Goal: Information Seeking & Learning: Understand process/instructions

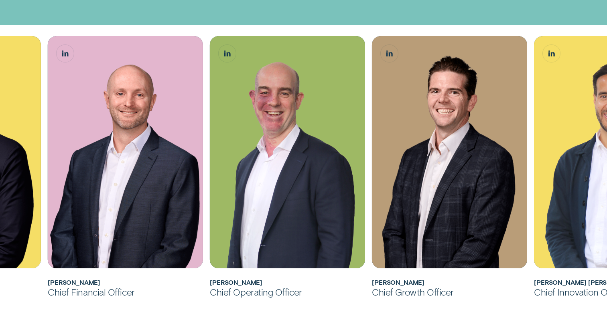
scroll to position [259, 0]
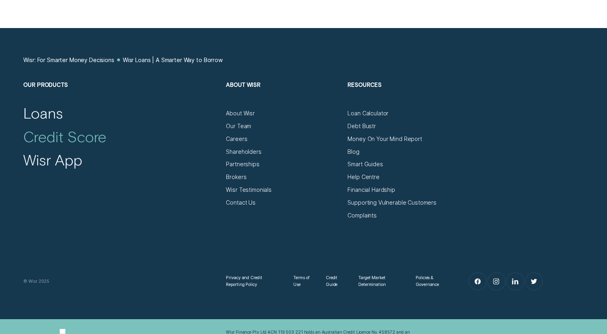
scroll to position [3192, 0]
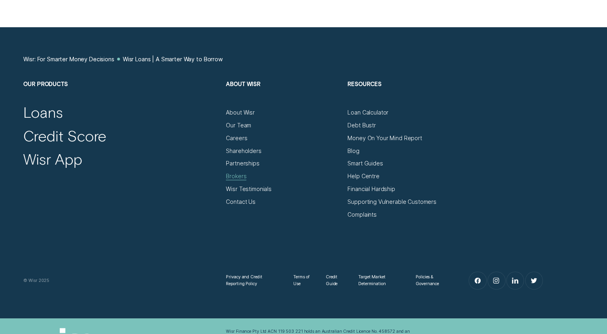
click at [233, 178] on div "Brokers" at bounding box center [236, 176] width 20 height 7
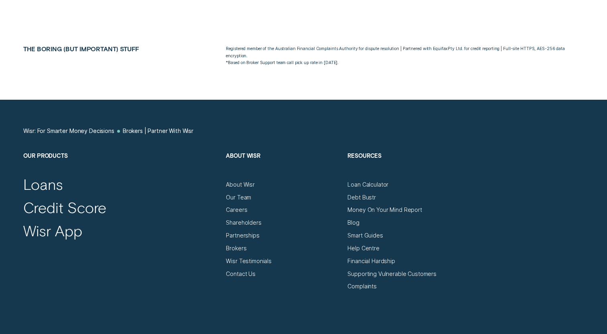
scroll to position [3796, 0]
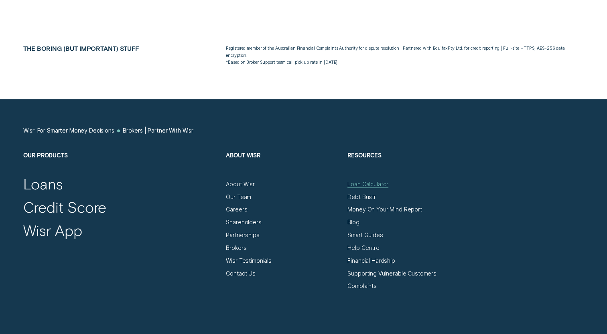
click at [360, 181] on div "Loan Calculator" at bounding box center [367, 184] width 41 height 7
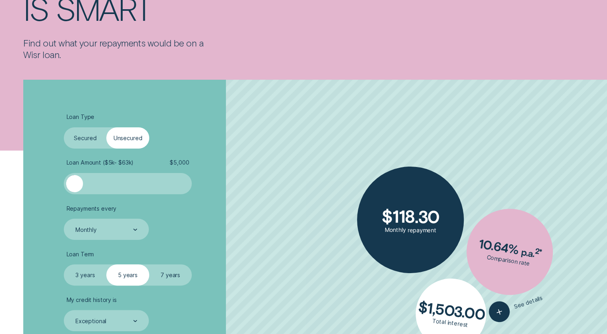
scroll to position [134, 0]
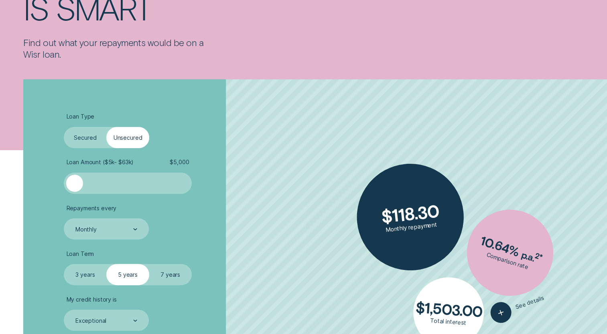
click at [71, 181] on div at bounding box center [74, 183] width 17 height 17
click at [89, 187] on div at bounding box center [128, 183] width 106 height 17
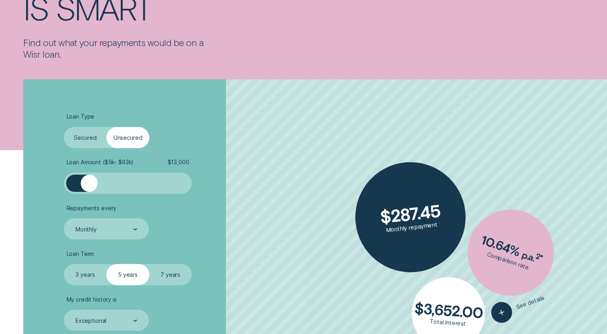
click at [89, 187] on div at bounding box center [89, 183] width 17 height 17
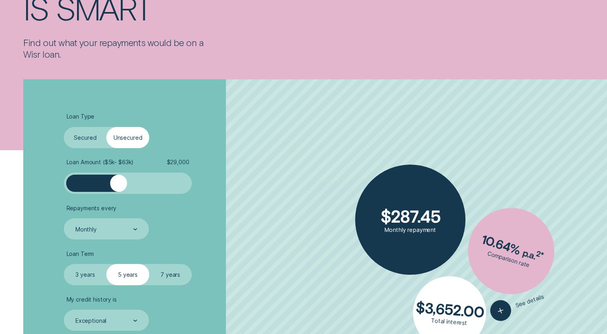
click at [119, 185] on div at bounding box center [128, 183] width 106 height 17
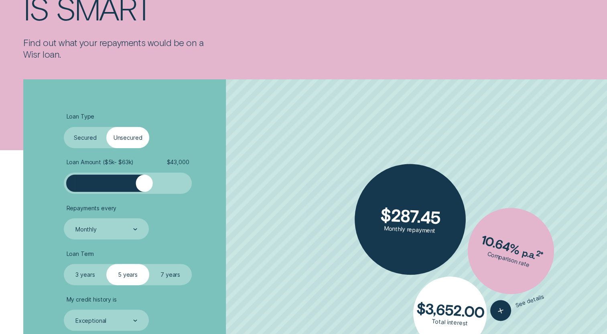
click at [144, 186] on div at bounding box center [128, 183] width 106 height 17
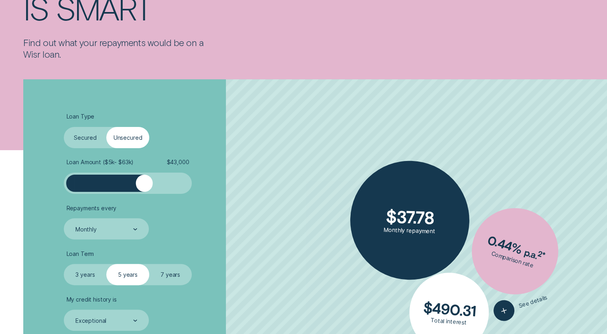
click at [154, 187] on div at bounding box center [128, 183] width 106 height 17
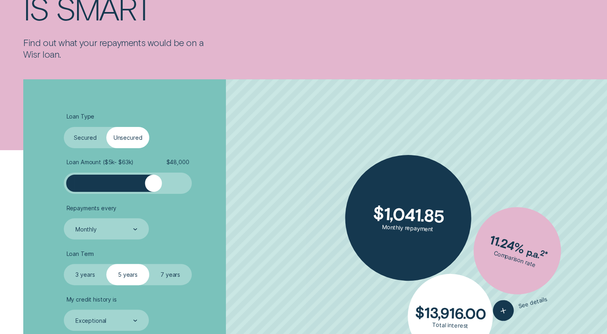
click at [161, 187] on div at bounding box center [153, 183] width 17 height 17
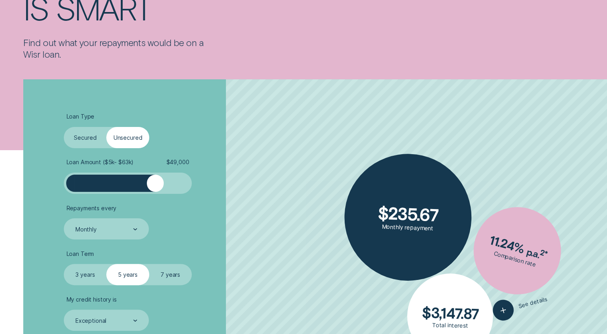
click at [156, 187] on div at bounding box center [155, 183] width 17 height 17
click at [158, 187] on div at bounding box center [155, 183] width 17 height 17
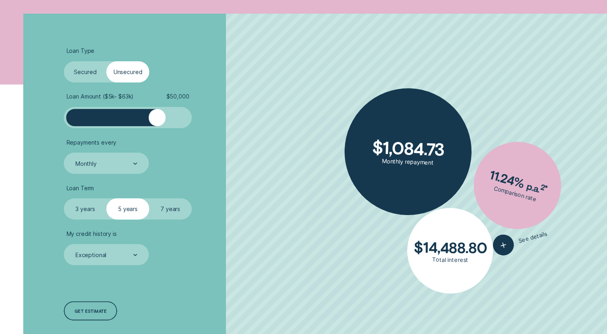
scroll to position [200, 0]
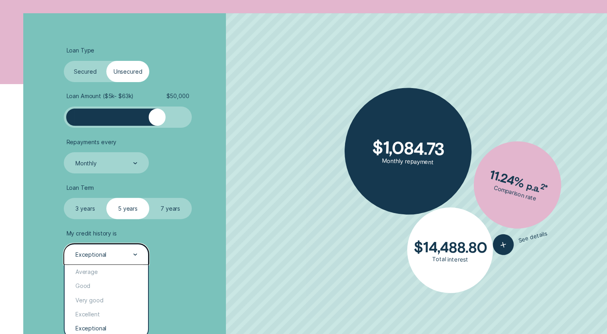
click at [134, 255] on icon at bounding box center [135, 255] width 4 height 2
click at [99, 313] on div "Excellent" at bounding box center [106, 315] width 83 height 14
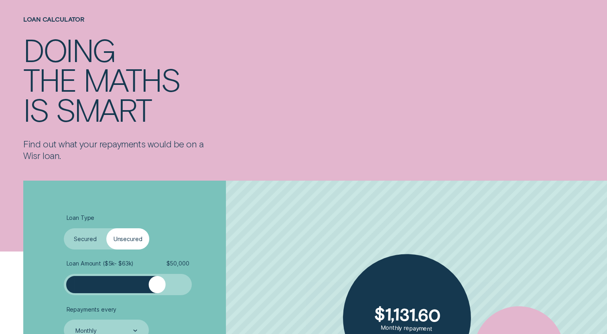
scroll to position [0, 0]
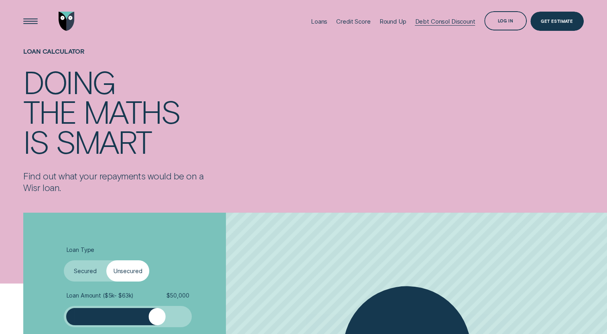
click at [435, 21] on div "Debt Consol Discount" at bounding box center [445, 22] width 60 height 8
